Goal: Task Accomplishment & Management: Manage account settings

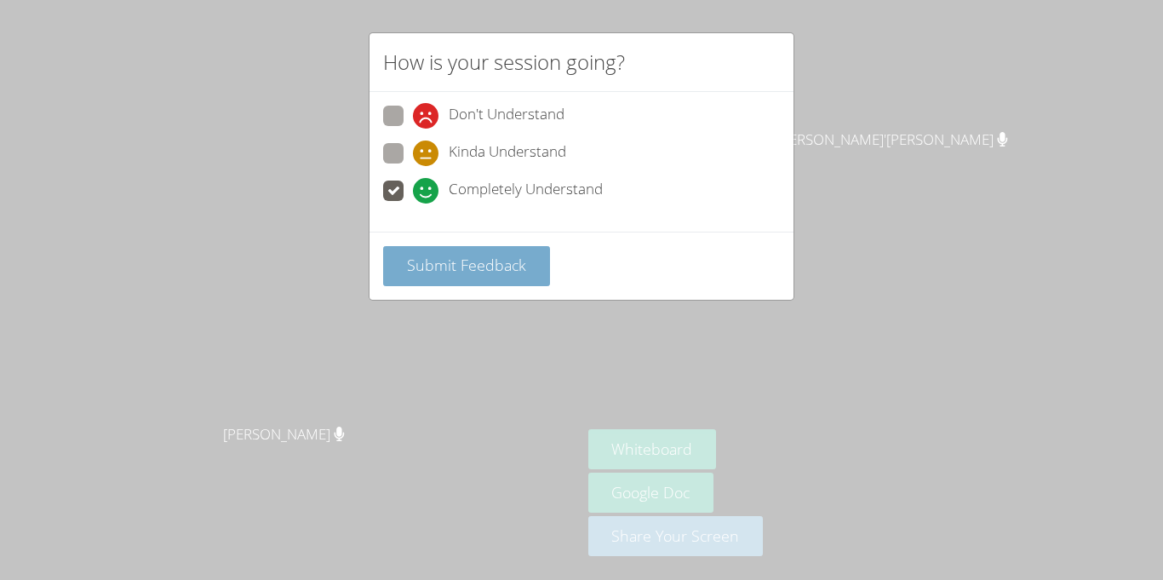
click at [478, 276] on button "Submit Feedback" at bounding box center [466, 266] width 167 height 40
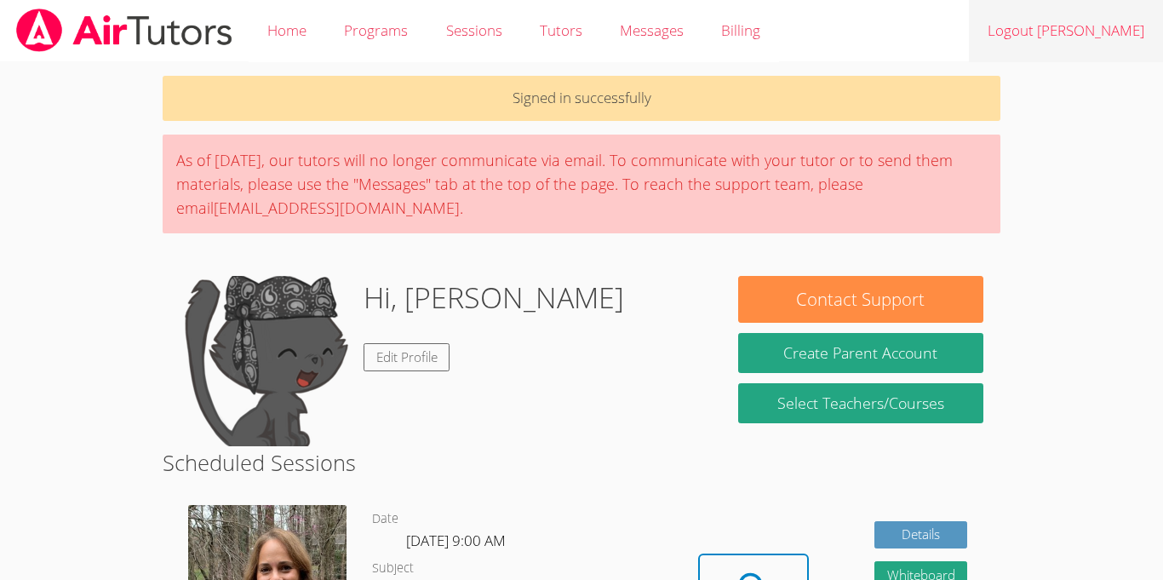
click at [1099, 38] on link "Logout Jean Dawensky" at bounding box center [1066, 31] width 194 height 62
click at [1110, 48] on link "Logout Jean Dawensky" at bounding box center [1066, 31] width 194 height 62
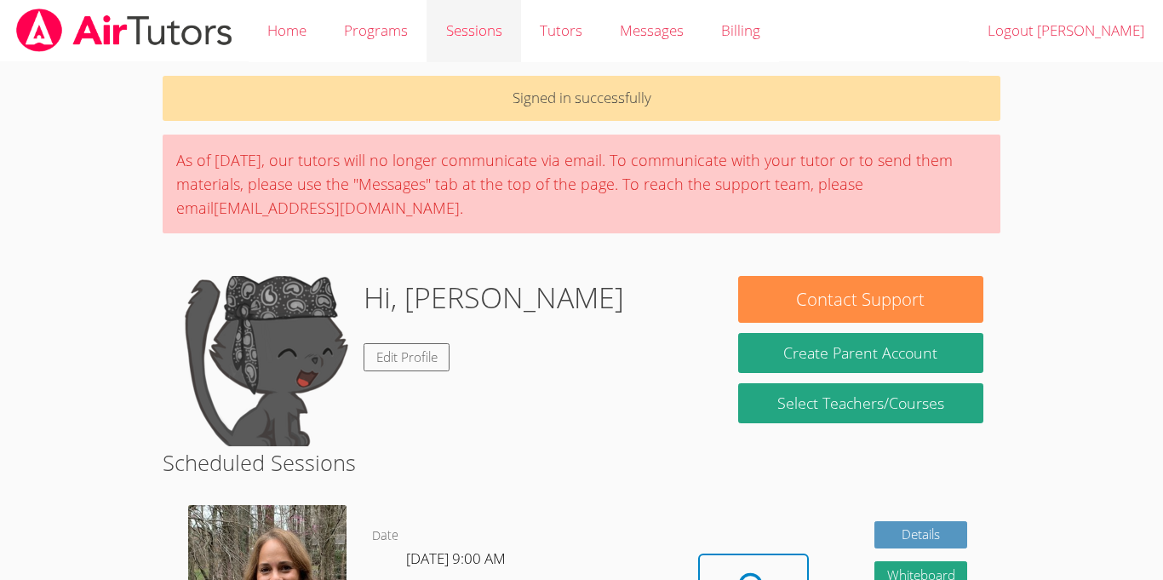
click at [445, 37] on link "Sessions" at bounding box center [473, 31] width 94 height 62
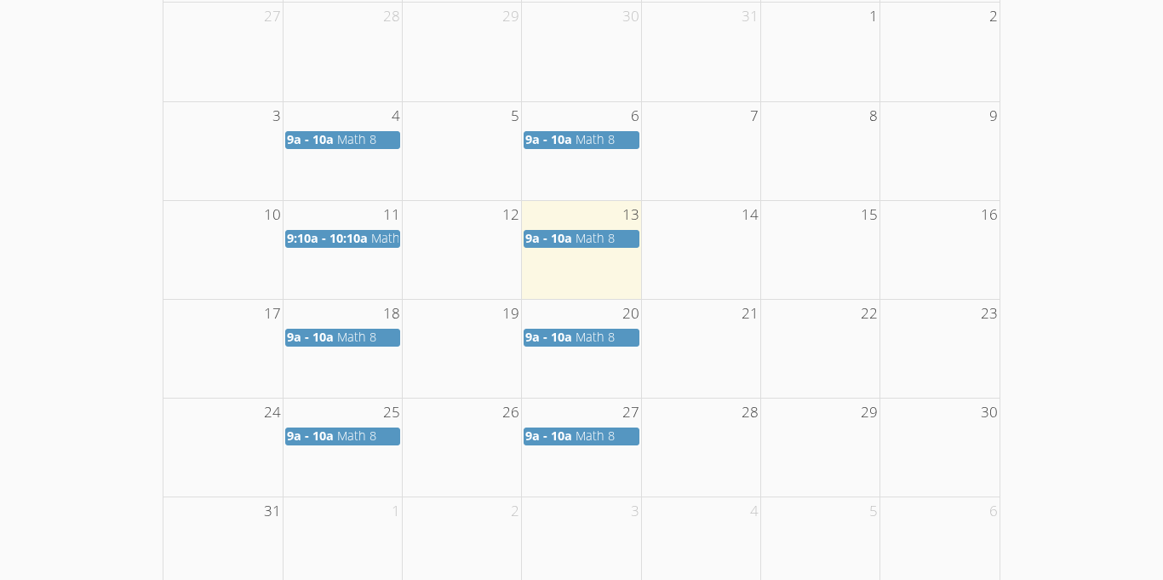
scroll to position [340, 0]
click at [561, 426] on td "9a - 10a Math 8" at bounding box center [581, 435] width 119 height 20
click at [564, 436] on span "9a - 10a" at bounding box center [548, 434] width 47 height 16
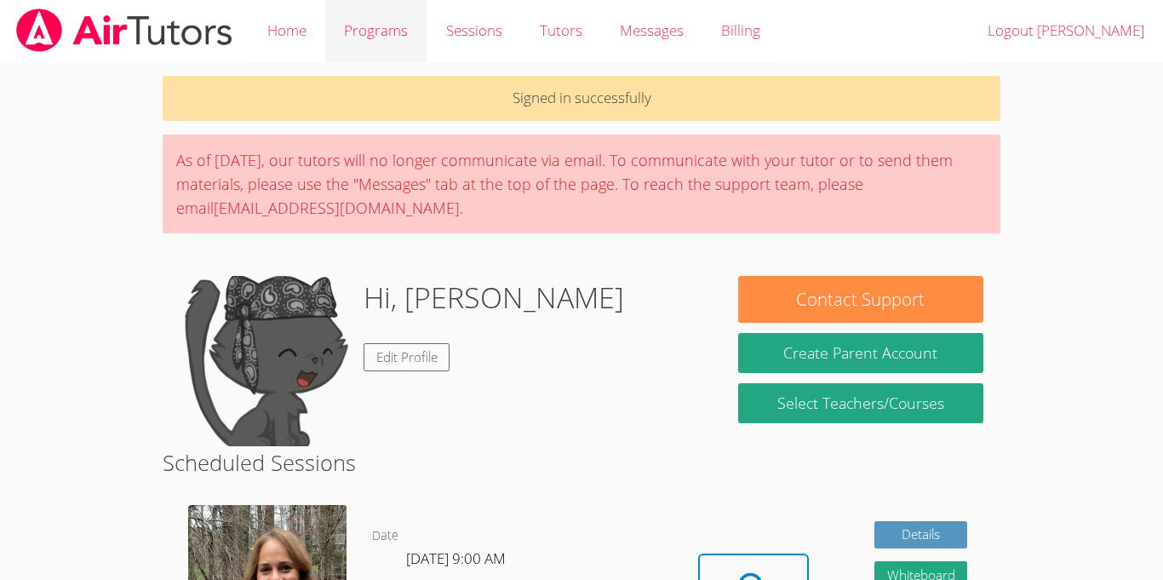
click at [385, 39] on link "Programs" at bounding box center [375, 31] width 101 height 62
click at [409, 351] on link "Edit Profile" at bounding box center [406, 357] width 87 height 28
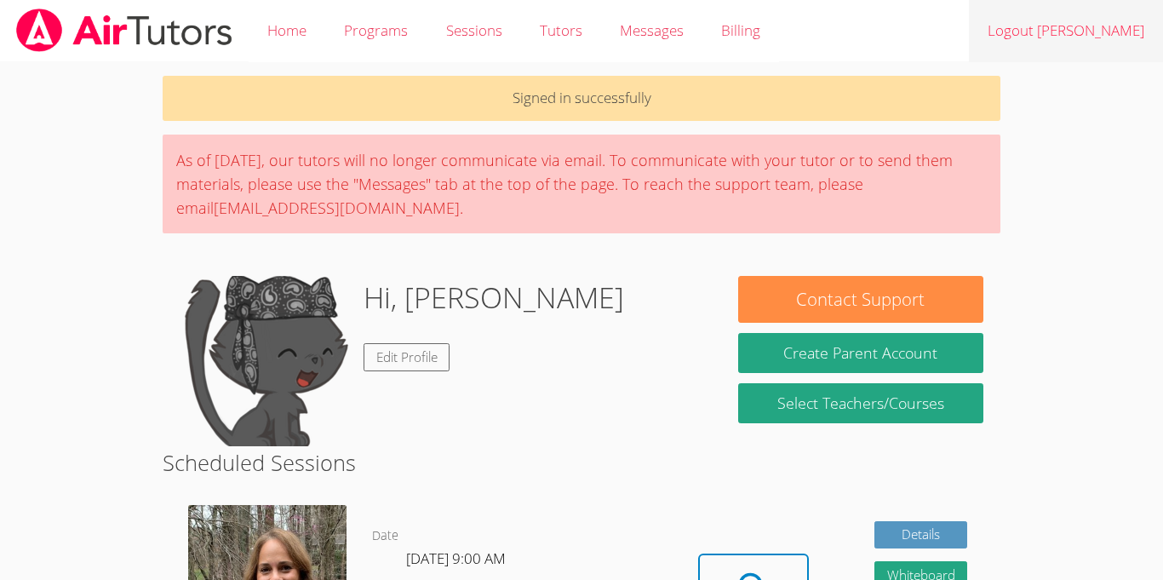
click at [1007, 32] on link "Logout Jean Dawensky" at bounding box center [1066, 31] width 194 height 62
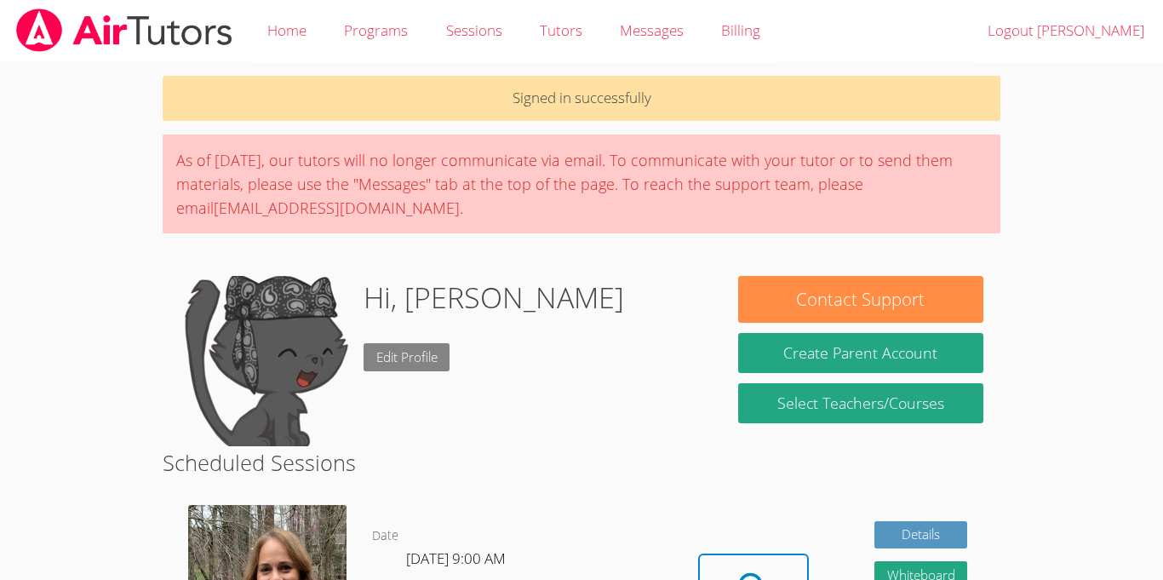
click at [401, 355] on link "Edit Profile" at bounding box center [406, 357] width 87 height 28
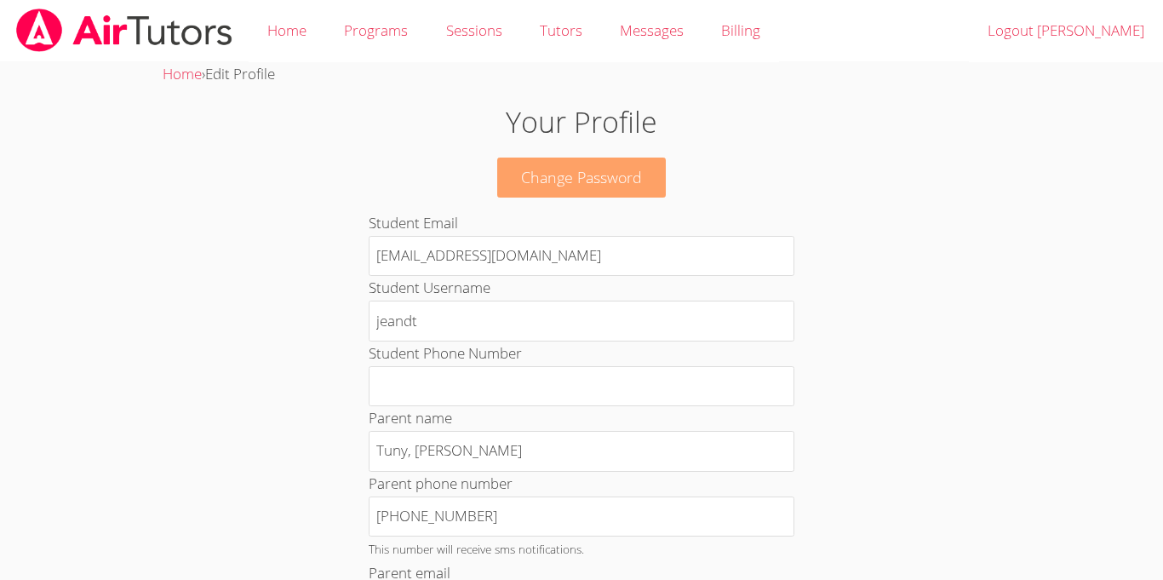
click at [611, 189] on link "Change Password" at bounding box center [581, 177] width 169 height 40
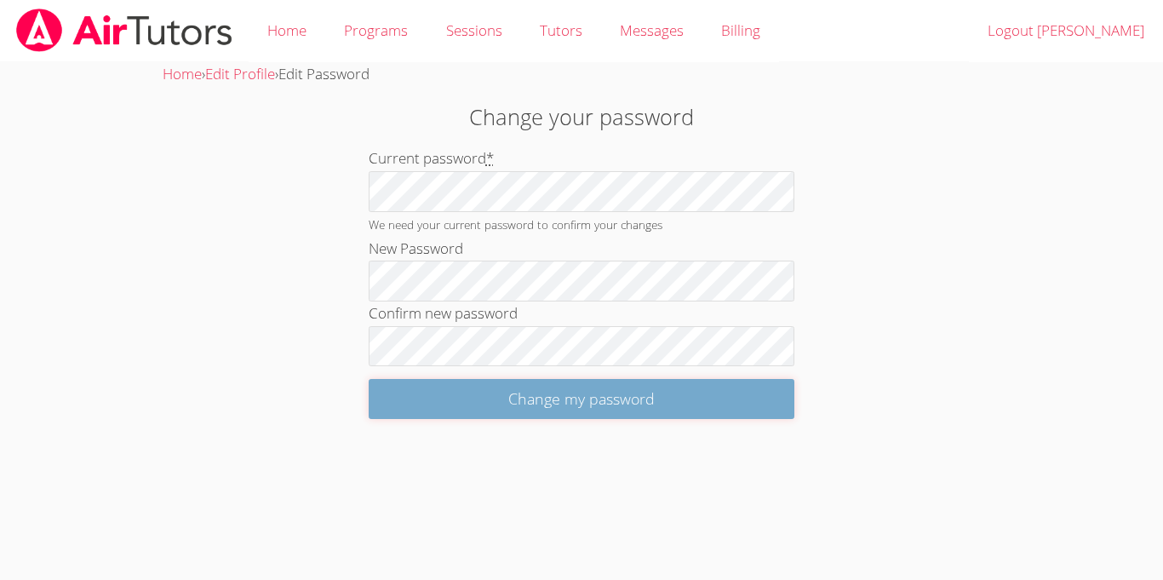
click at [415, 383] on input "Change my password" at bounding box center [582, 399] width 426 height 40
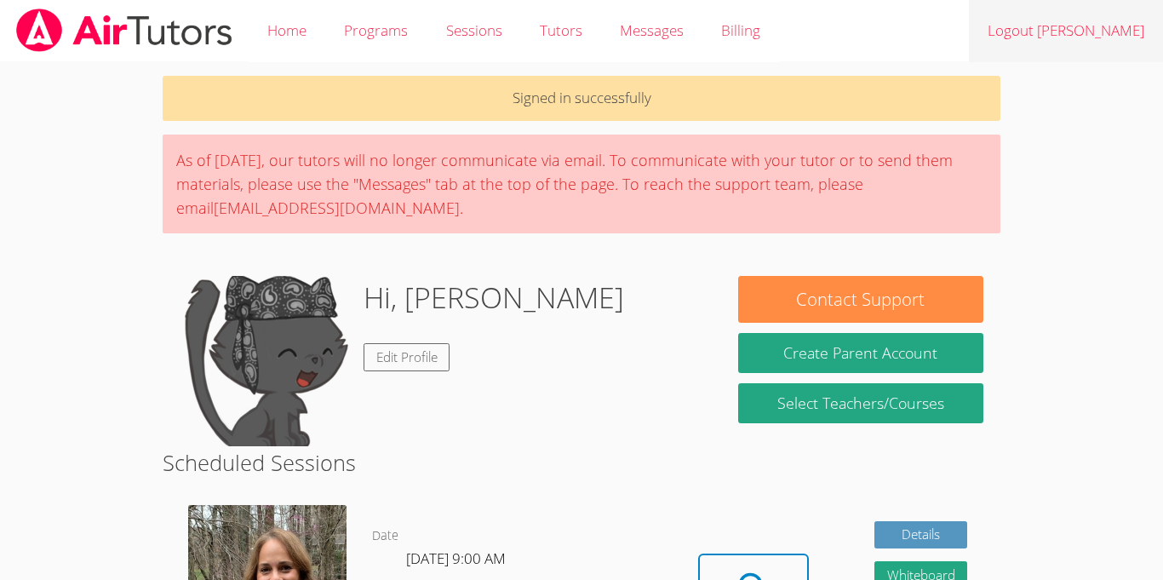
click at [1108, 24] on link "Logout [PERSON_NAME]" at bounding box center [1066, 31] width 194 height 62
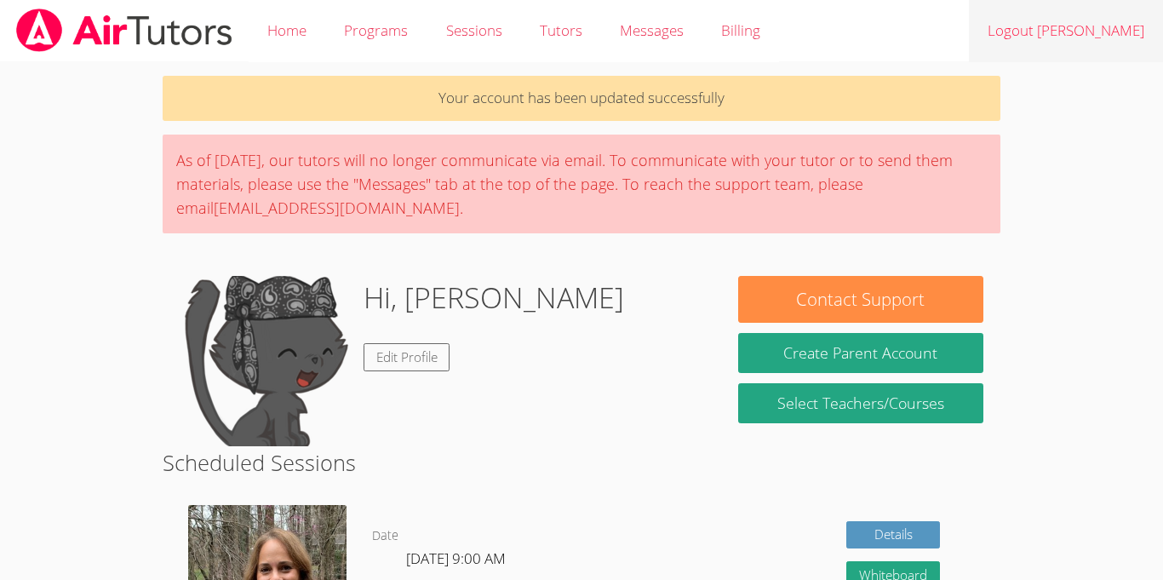
click at [1127, 30] on link "Logout Jean Dawensky" at bounding box center [1066, 31] width 194 height 62
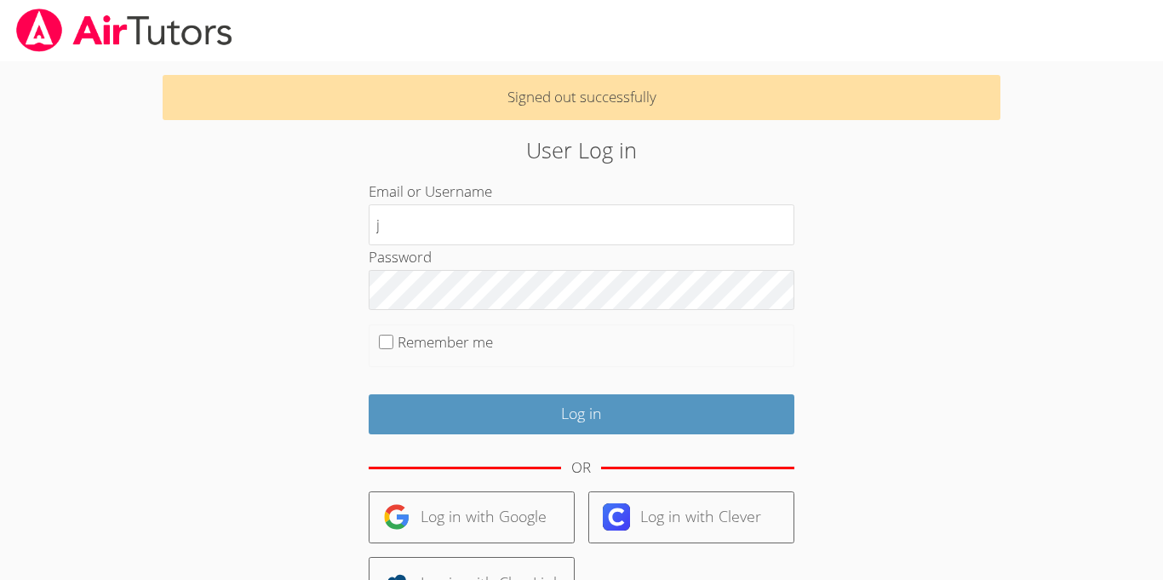
click at [872, 261] on div "User Log in Email or Username j Password Remember me Log in OR Log in with Goog…" at bounding box center [581, 427] width 628 height 587
click at [484, 245] on div "Password" at bounding box center [582, 277] width 426 height 65
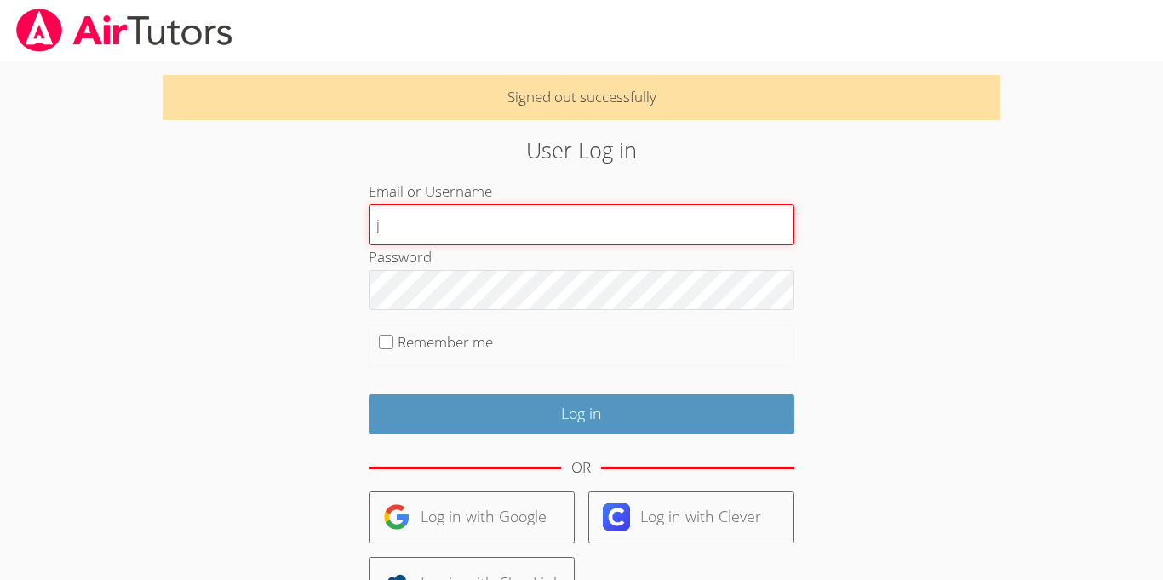
click at [486, 232] on input "j" at bounding box center [582, 224] width 426 height 41
type input "j"
type input "[PERSON_NAME]"
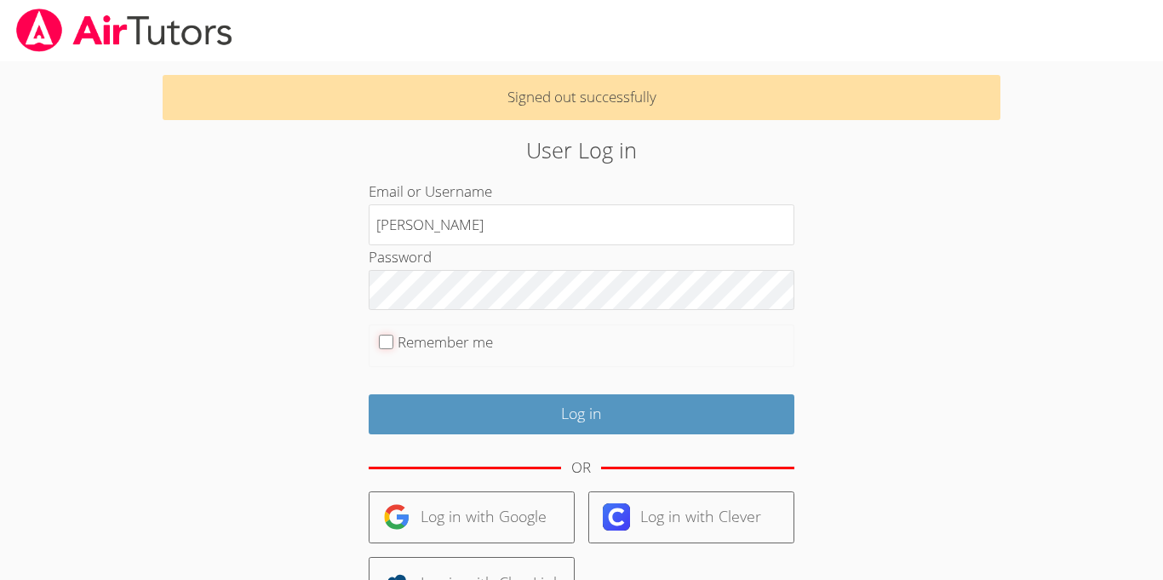
click at [389, 341] on input "Remember me" at bounding box center [386, 342] width 14 height 14
checkbox input "true"
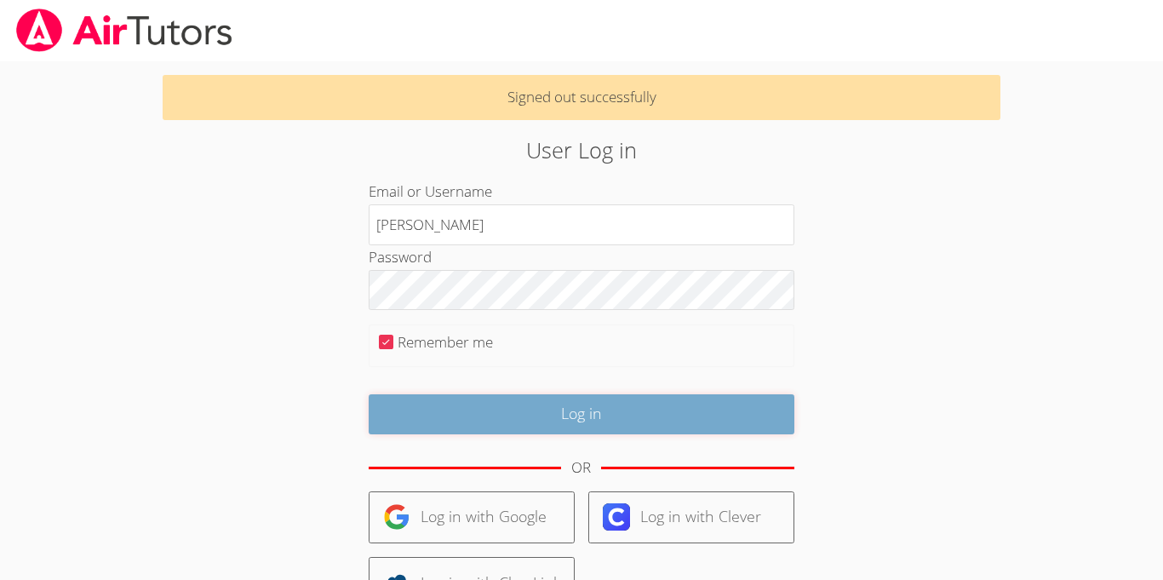
click at [478, 411] on input "Log in" at bounding box center [582, 414] width 426 height 40
